Goal: Find contact information: Find contact information

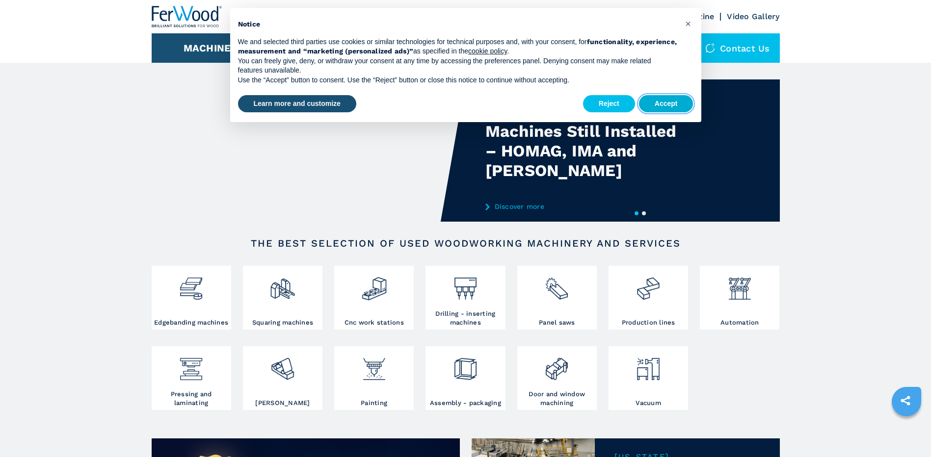
click at [672, 102] on button "Accept" at bounding box center [666, 104] width 54 height 18
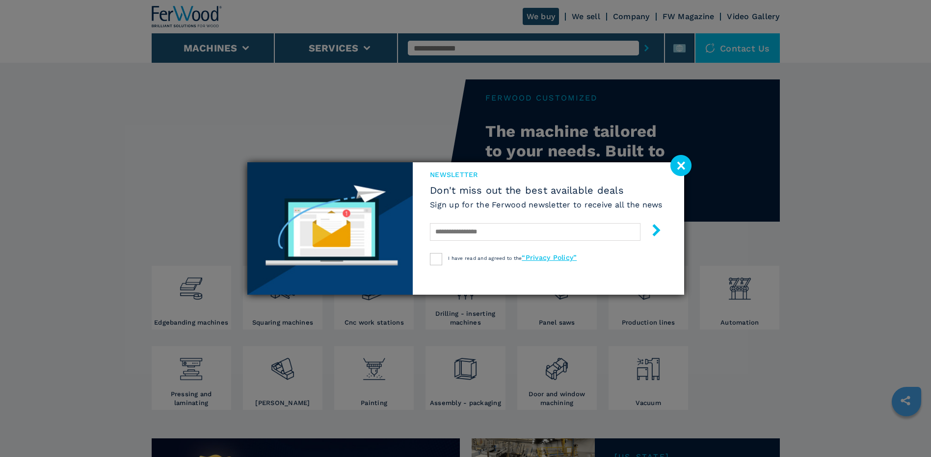
click at [680, 165] on image at bounding box center [680, 165] width 21 height 21
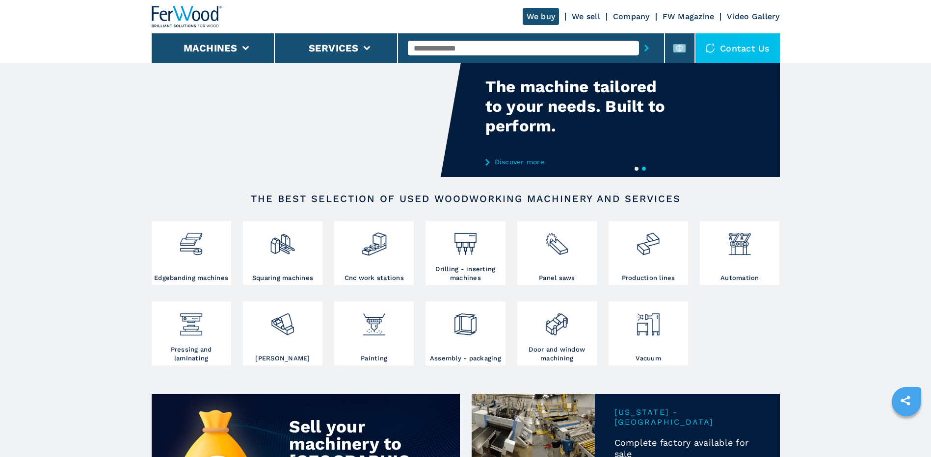
scroll to position [65, 0]
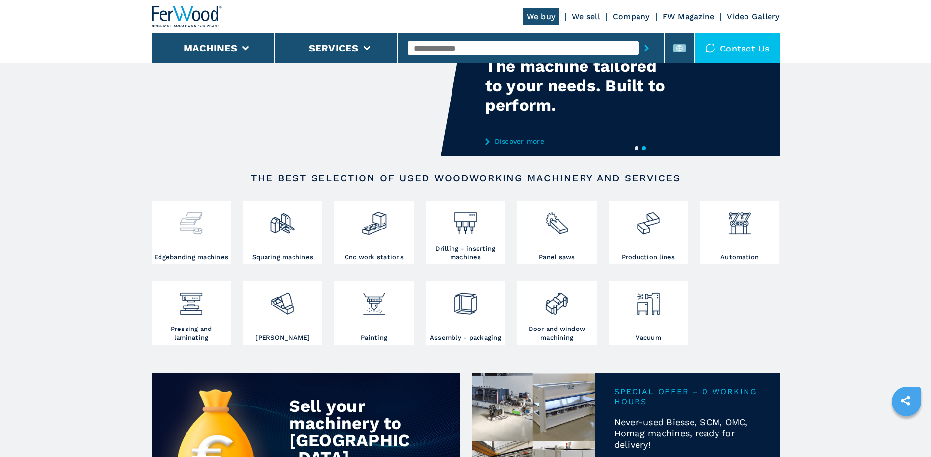
click at [191, 225] on img at bounding box center [191, 219] width 26 height 33
click at [380, 225] on img at bounding box center [374, 219] width 26 height 33
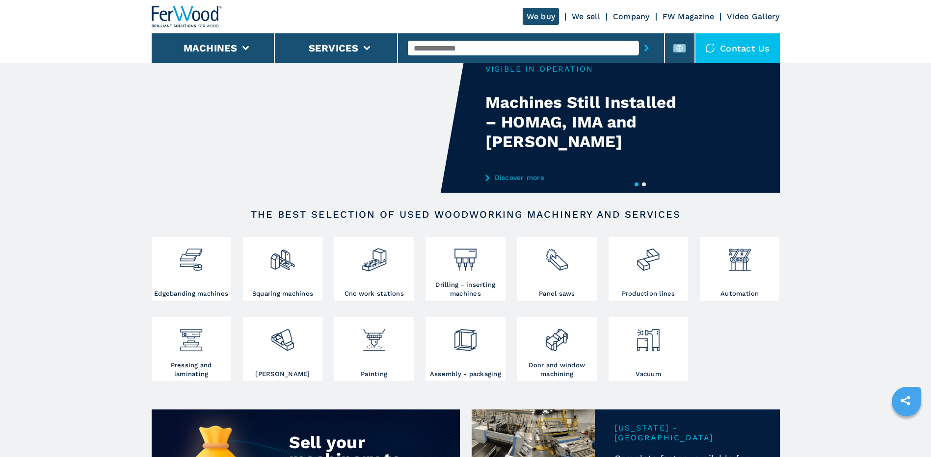
scroll to position [0, 0]
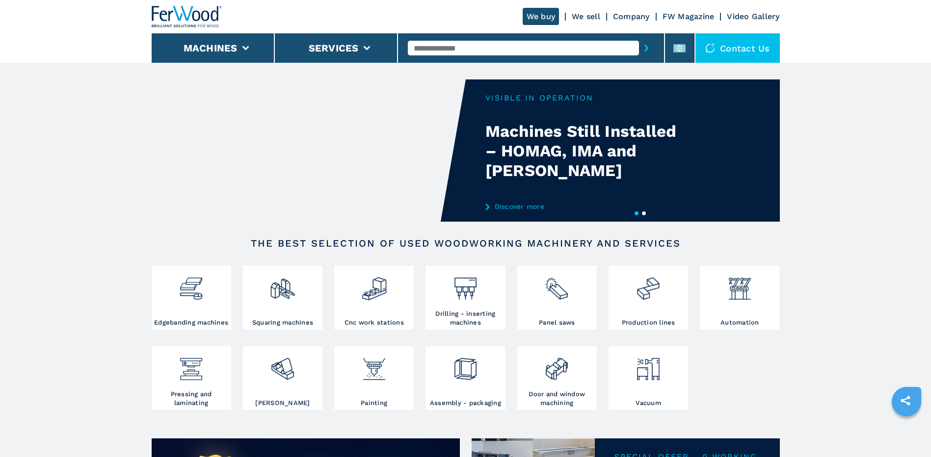
click at [458, 47] on input "text" at bounding box center [523, 48] width 231 height 15
click at [731, 44] on div "Contact us" at bounding box center [737, 47] width 84 height 29
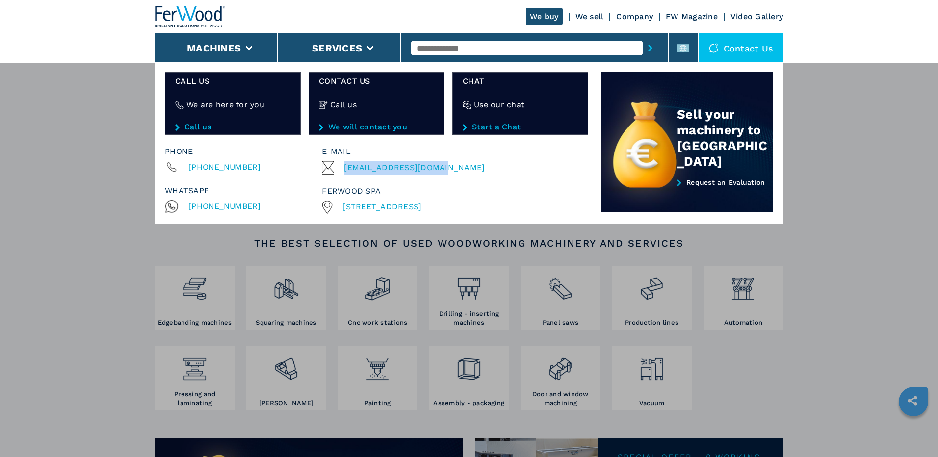
drag, startPoint x: 441, startPoint y: 168, endPoint x: 344, endPoint y: 169, distance: 96.7
click at [344, 169] on div "[EMAIL_ADDRESS][DOMAIN_NAME]" at bounding box center [453, 168] width 262 height 14
drag, startPoint x: 344, startPoint y: 169, endPoint x: 354, endPoint y: 168, distance: 9.9
copy span "[EMAIL_ADDRESS][DOMAIN_NAME]"
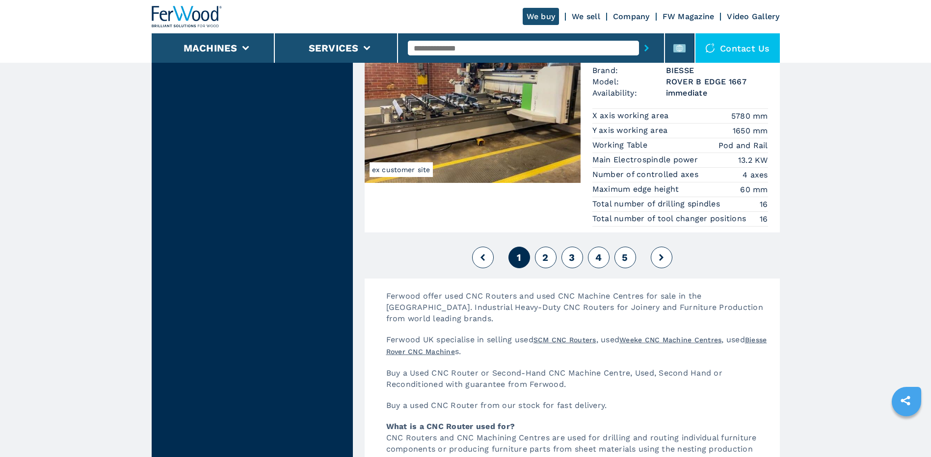
scroll to position [2486, 0]
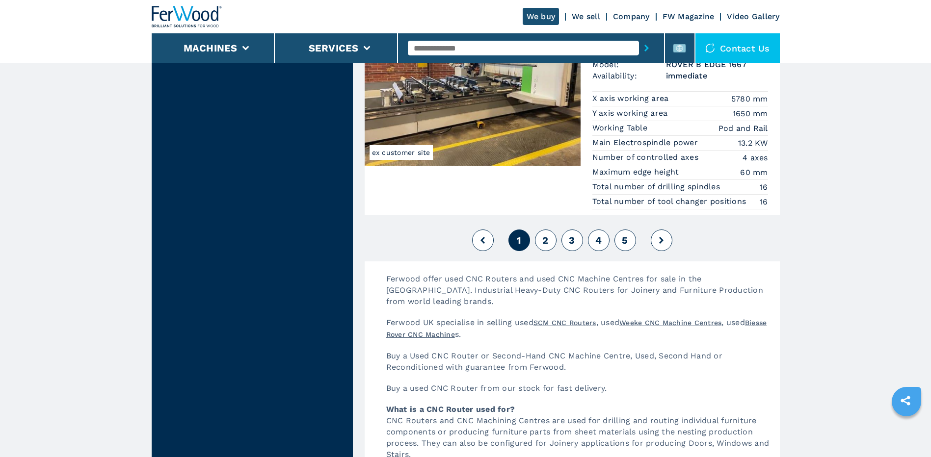
click at [546, 238] on span "2" at bounding box center [545, 241] width 6 height 12
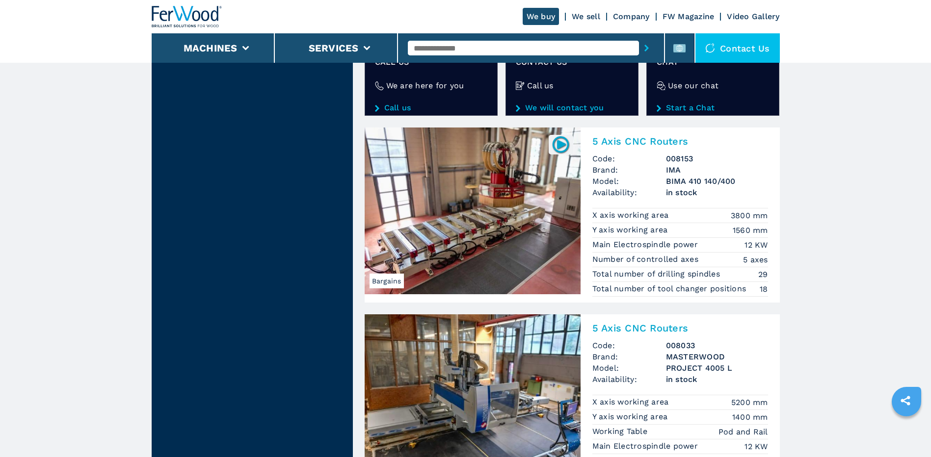
scroll to position [1635, 0]
